Goal: Use online tool/utility: Utilize a website feature to perform a specific function

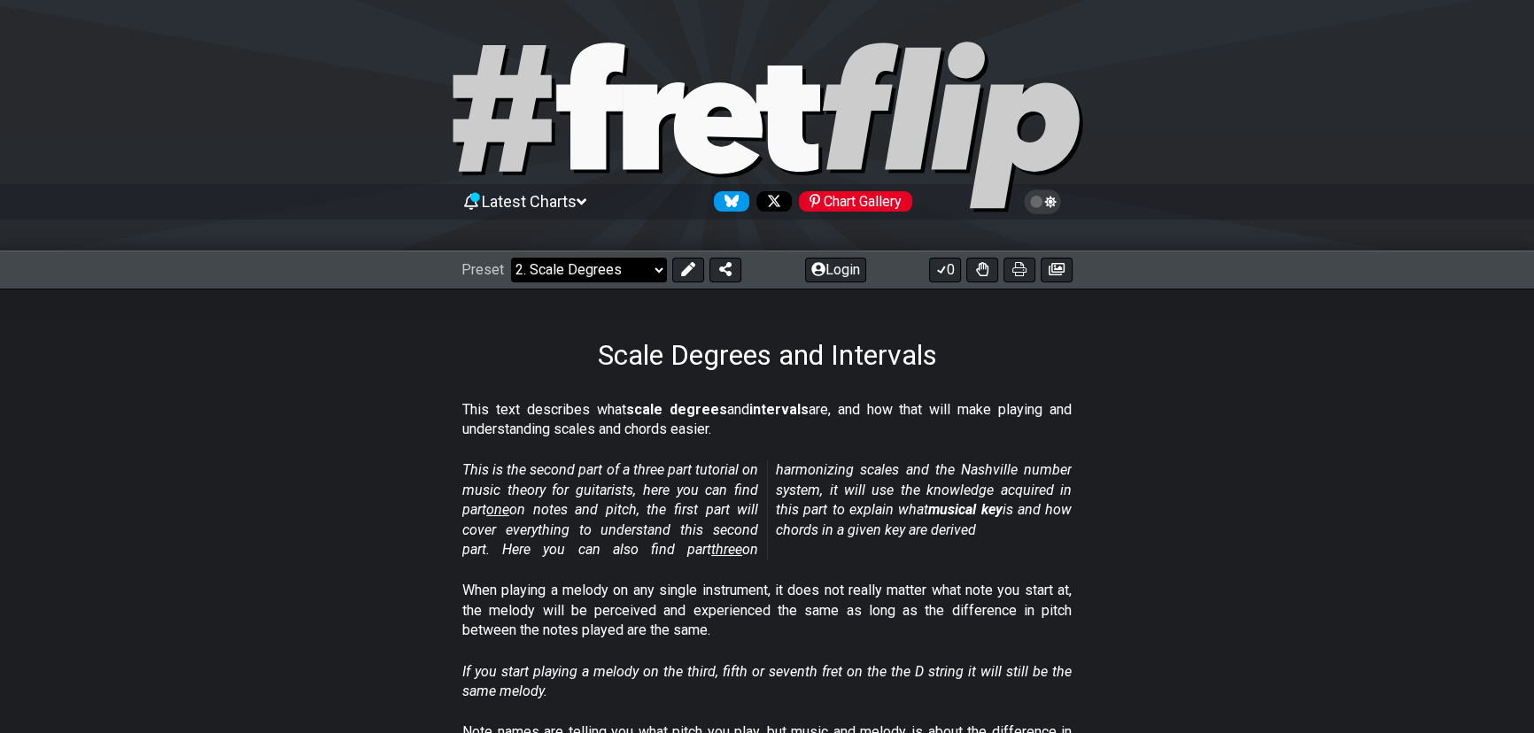
click at [589, 269] on select "Welcome to #fretflip! Initial Preset Custom Preset Minor Pentatonic Major Penta…" at bounding box center [589, 270] width 156 height 25
click at [511, 258] on select "Welcome to #fretflip! Initial Preset Custom Preset Minor Pentatonic Major Penta…" at bounding box center [589, 270] width 156 height 25
select select "/welcome"
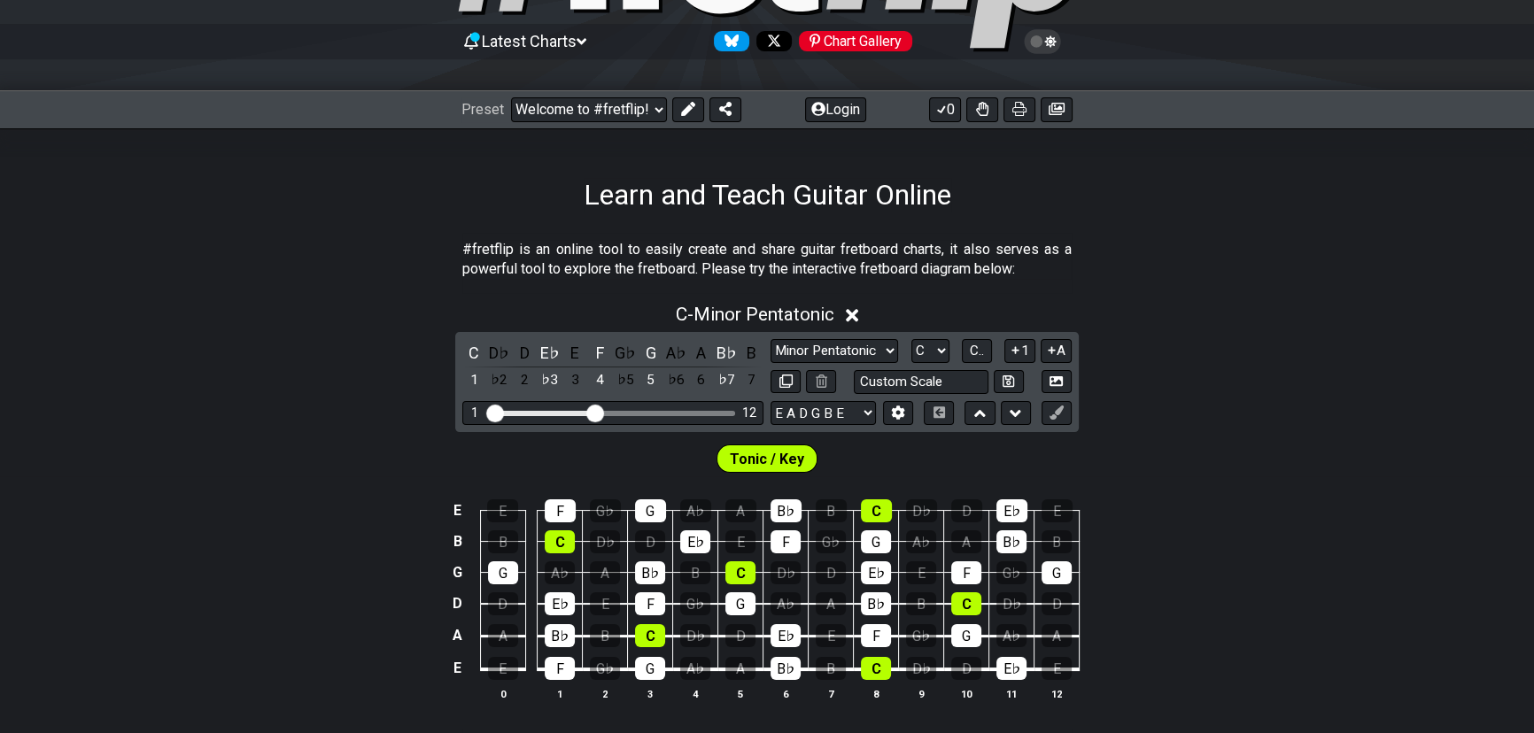
scroll to position [241, 0]
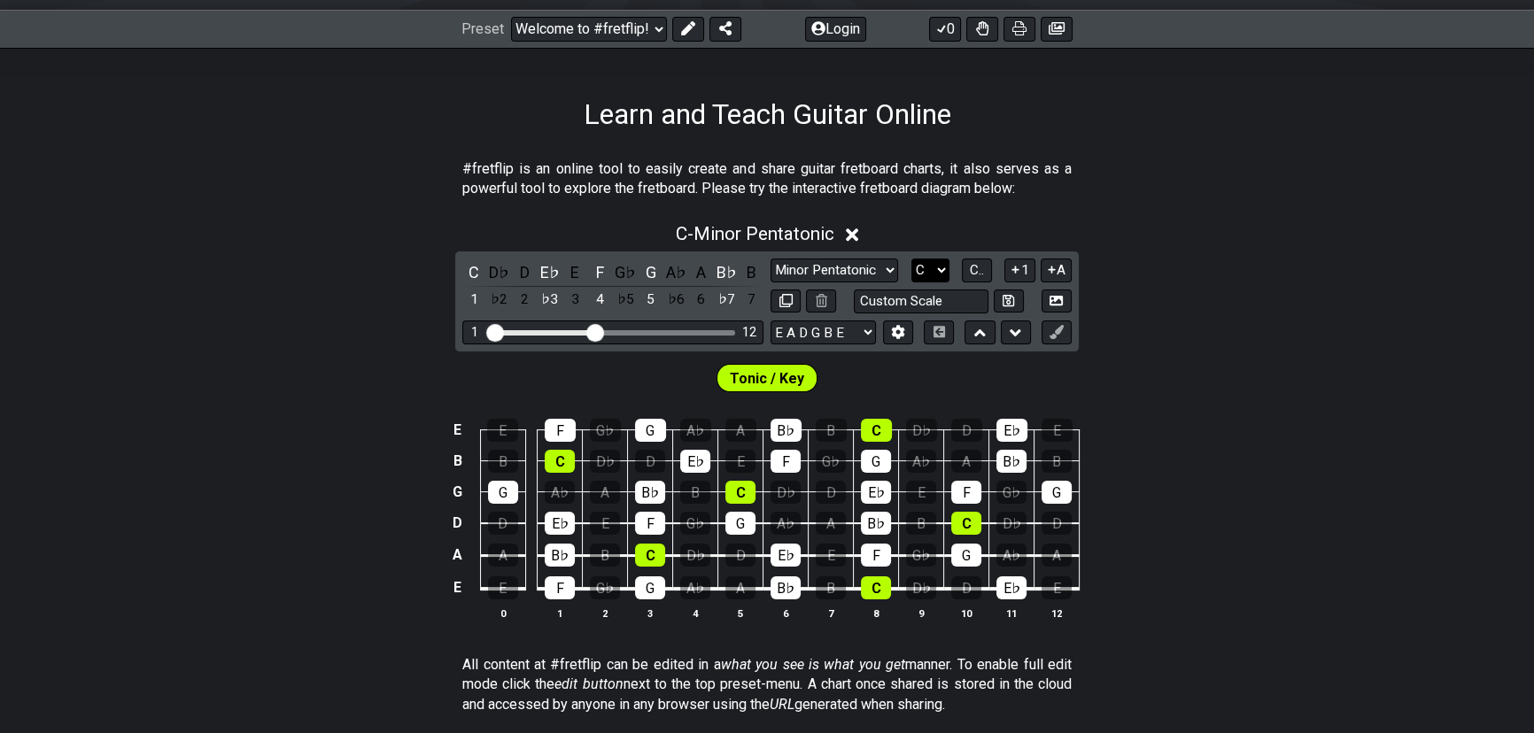
click at [924, 271] on select "A♭ A A♯ B♭ B C C♯ D♭ D D♯ E♭ E F F♯ G♭ G G♯" at bounding box center [930, 271] width 38 height 24
select select "F#"
click at [911, 259] on select "A♭ A A♯ B♭ B C C♯ D♭ D D♯ E♭ E F F♯ G♭ G G♯" at bounding box center [930, 271] width 38 height 24
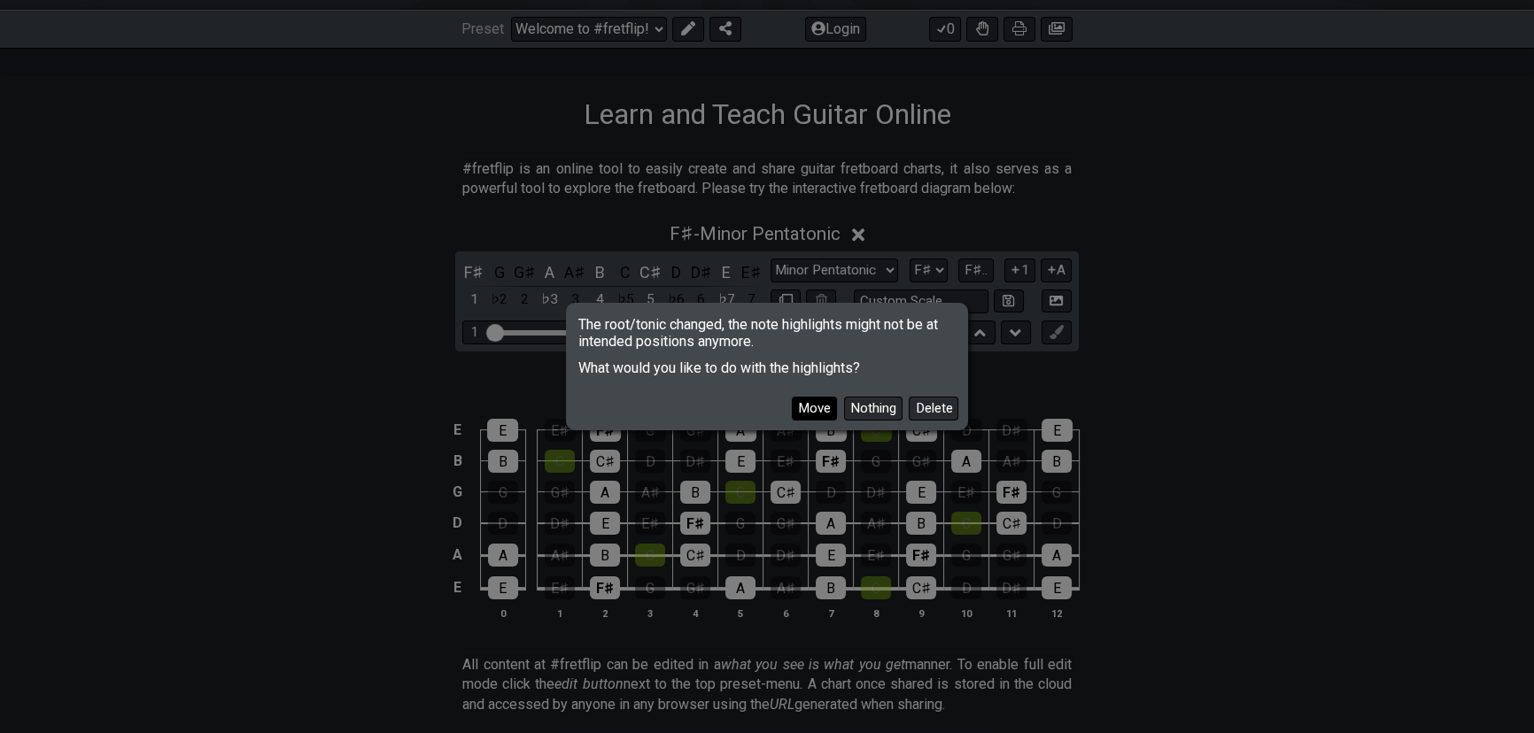
click at [822, 410] on button "Move" at bounding box center [814, 409] width 45 height 24
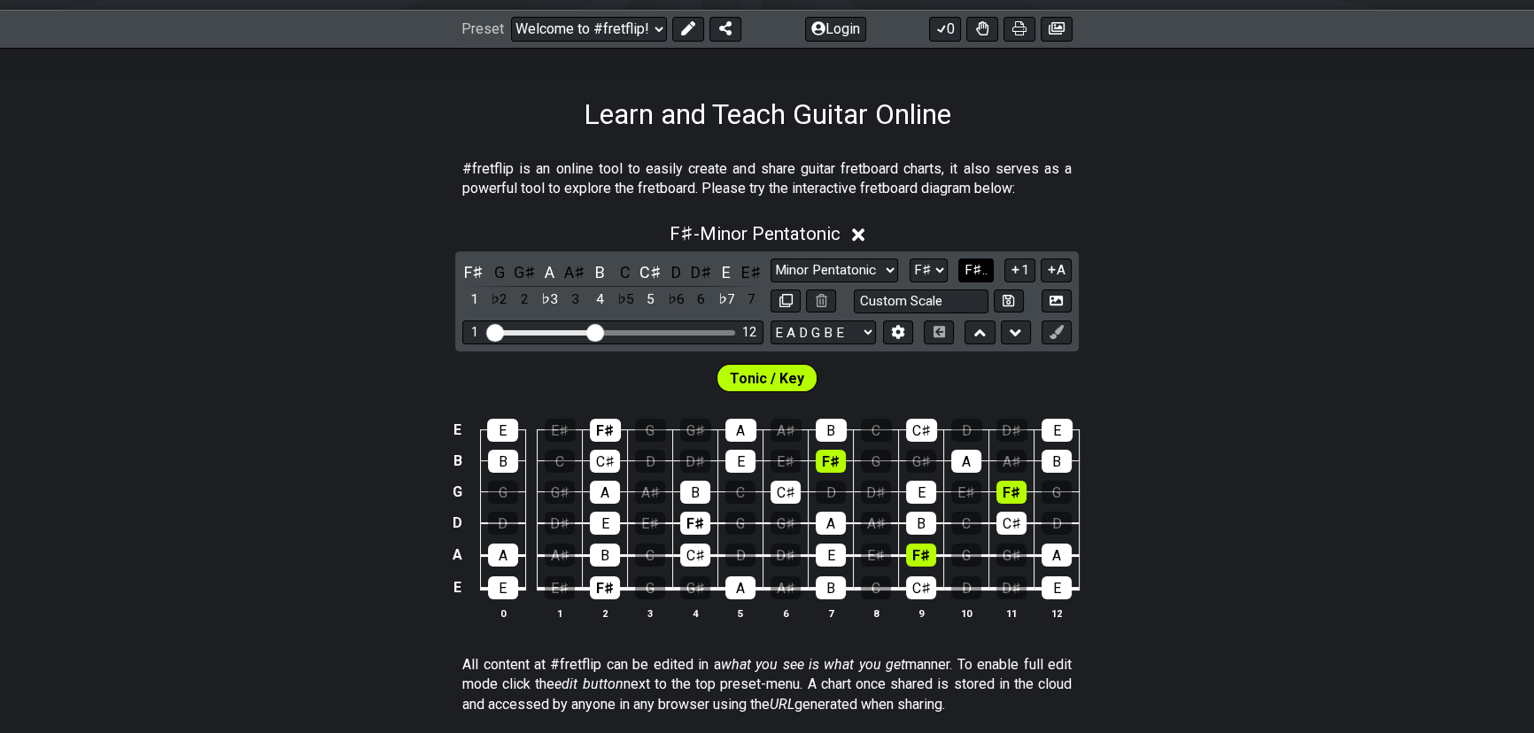
click at [966, 273] on span "F♯.." at bounding box center [975, 270] width 23 height 16
click at [876, 263] on select "Minor Pentatonic Click to edit Minor Pentatonic Major Pentatonic Minor Blues Ma…" at bounding box center [834, 271] width 128 height 24
select select "Major / [PERSON_NAME]"
click at [770, 259] on select "Minor Pentatonic Click to edit Minor Pentatonic Major Pentatonic Minor Blues Ma…" at bounding box center [834, 271] width 128 height 24
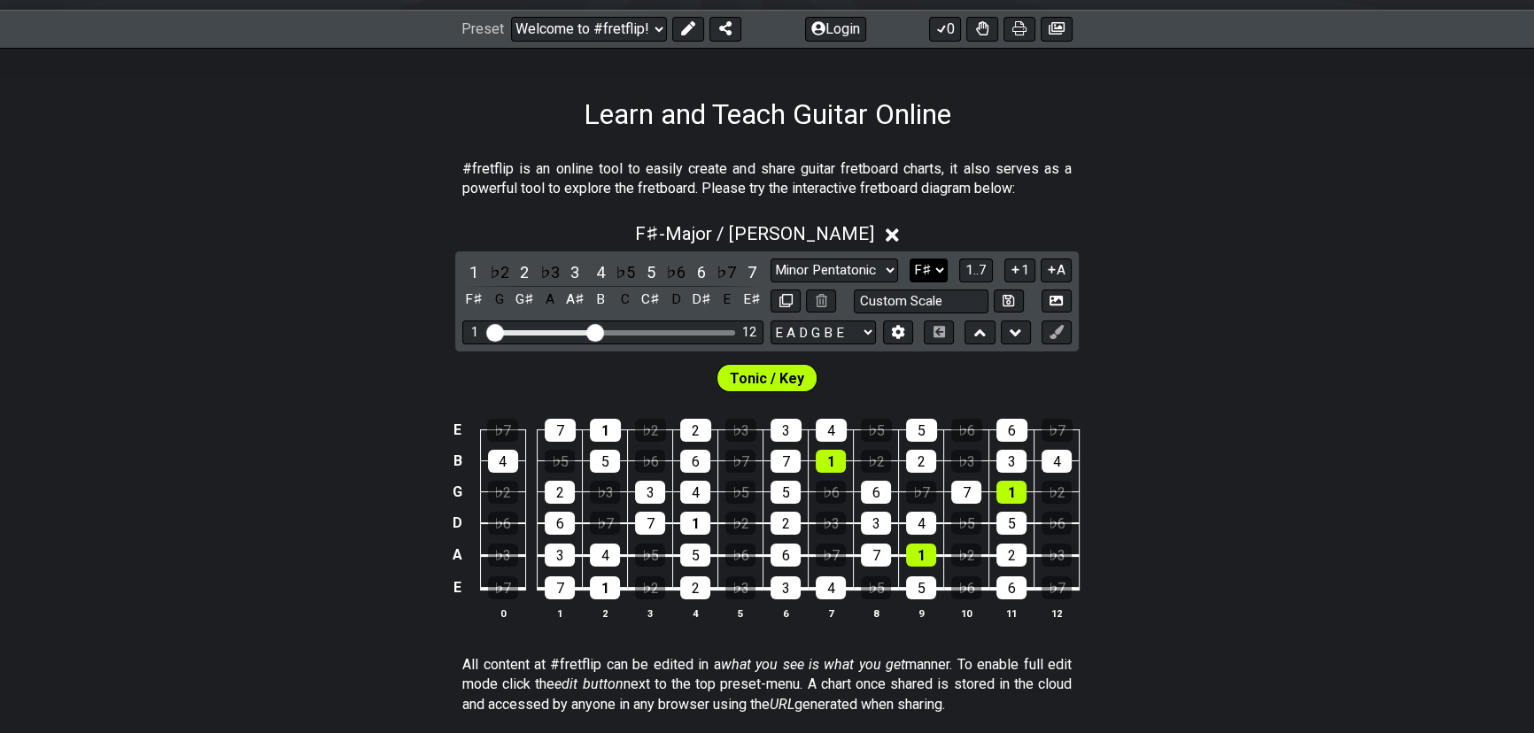
click at [935, 268] on select "A♭ A A♯ B♭ B C C♯ D♭ D D♯ E♭ E F F♯ G♭ G G♯" at bounding box center [928, 271] width 38 height 24
select select "G#"
click at [909, 259] on select "A♭ A A♯ B♭ B C C♯ D♭ D D♯ E♭ E F F♯ G♭ G G♯" at bounding box center [928, 271] width 38 height 24
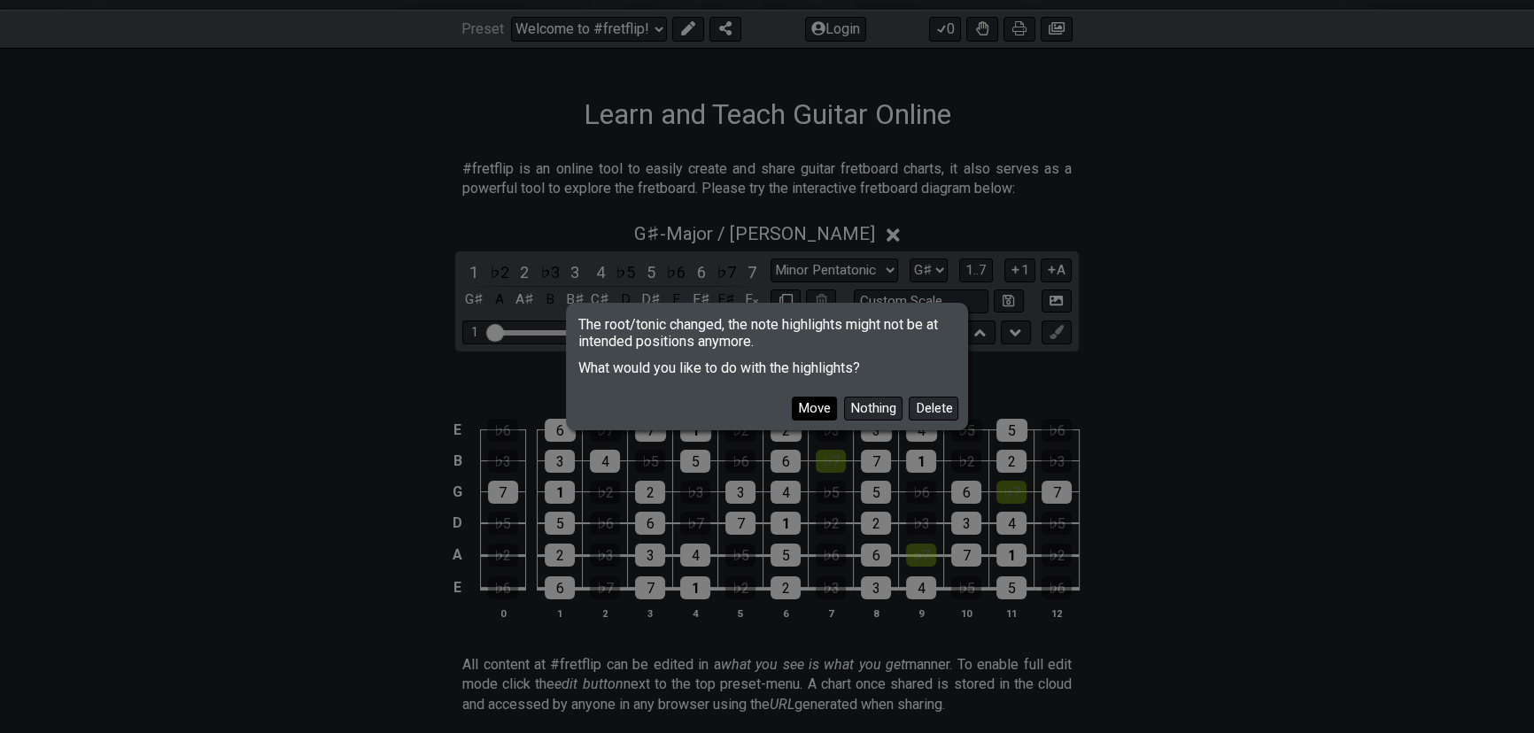
click at [804, 408] on button "Move" at bounding box center [814, 409] width 45 height 24
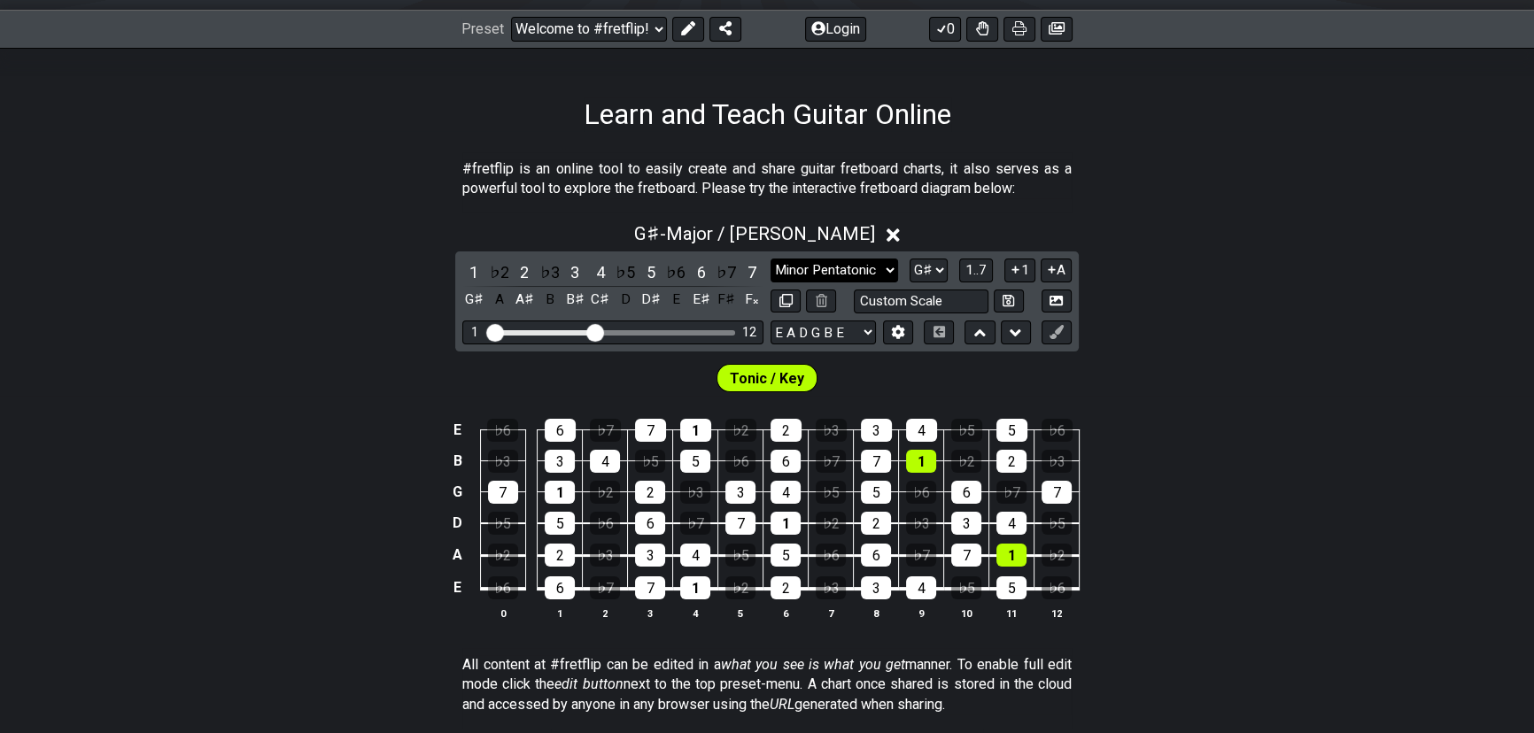
click at [855, 264] on select "Minor Pentatonic Click to edit Minor Pentatonic Major Pentatonic Minor Blues Ma…" at bounding box center [834, 271] width 128 height 24
select select "Dorian"
click at [770, 259] on select "Minor Pentatonic Click to edit Minor Pentatonic Major Pentatonic Minor Blues Ma…" at bounding box center [834, 271] width 128 height 24
